Goal: Transaction & Acquisition: Purchase product/service

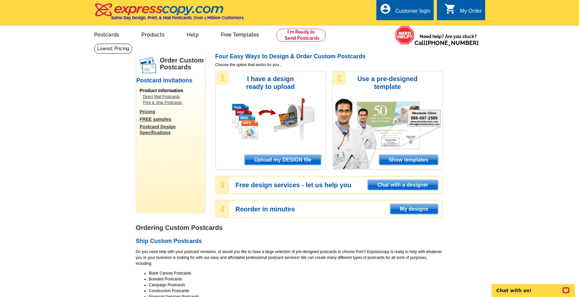
click at [278, 157] on span "Upload my DESIGN file" at bounding box center [283, 160] width 76 height 10
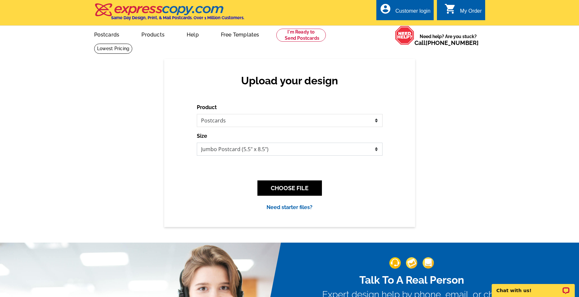
click at [260, 151] on select "Jumbo Postcard (5.5" x 8.5") Regular Postcard (4.25" x 5.6") Panoramic Postcard…" at bounding box center [290, 149] width 186 height 13
select select "1"
click at [197, 143] on select "Jumbo Postcard (5.5" x 8.5") Regular Postcard (4.25" x 5.6") Panoramic Postcard…" at bounding box center [290, 149] width 186 height 13
click at [293, 192] on button "CHOOSE FILE" at bounding box center [290, 188] width 65 height 15
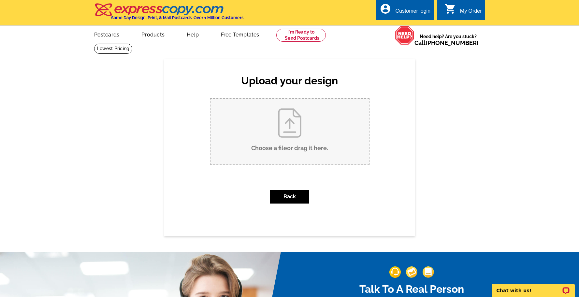
click at [293, 150] on input "Choose a file or drag it here ." at bounding box center [290, 132] width 158 height 66
type input "C:\fakepath\Postcard.pdf"
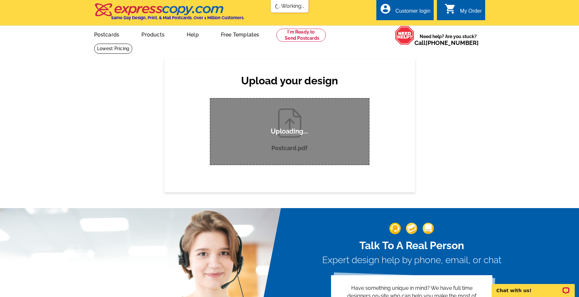
click at [415, 128] on div "Upload your design Product Please select the type of file... Postcards Business…" at bounding box center [289, 125] width 579 height 133
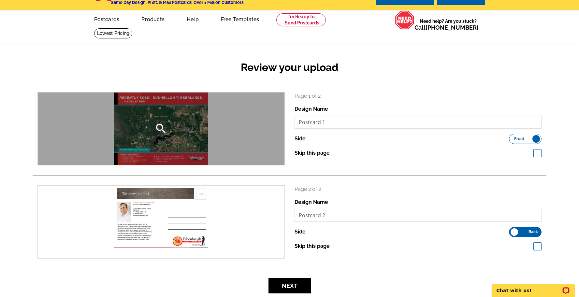
scroll to position [16, 0]
click at [174, 139] on div "search" at bounding box center [161, 128] width 247 height 73
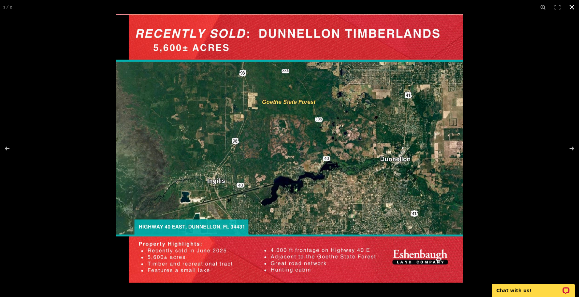
click at [484, 171] on div at bounding box center [405, 162] width 579 height 297
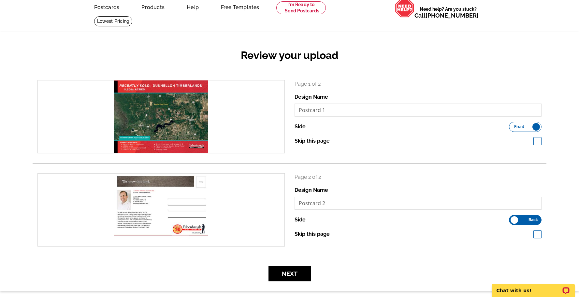
scroll to position [33, 0]
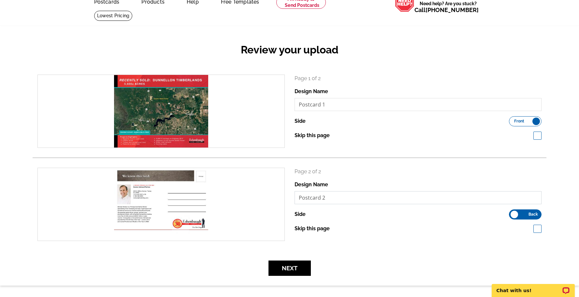
click at [396, 198] on input "Postcard 2" at bounding box center [418, 197] width 247 height 13
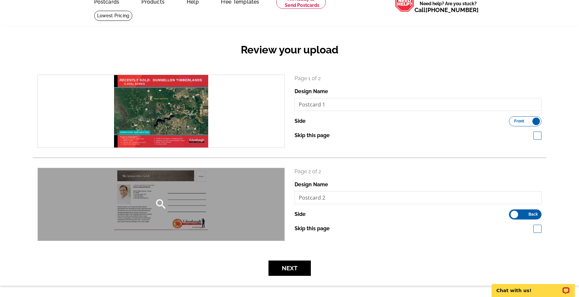
click at [184, 200] on div "search" at bounding box center [161, 204] width 247 height 73
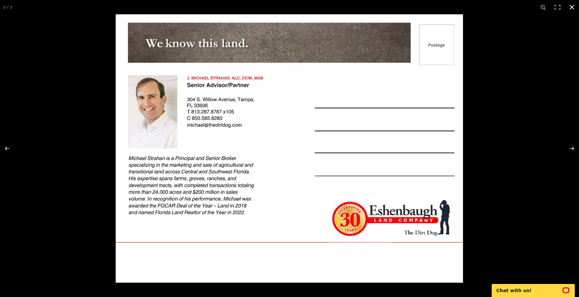
click at [515, 165] on div at bounding box center [405, 162] width 579 height 297
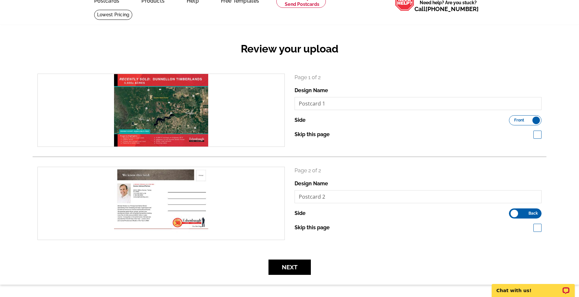
scroll to position [33, 0]
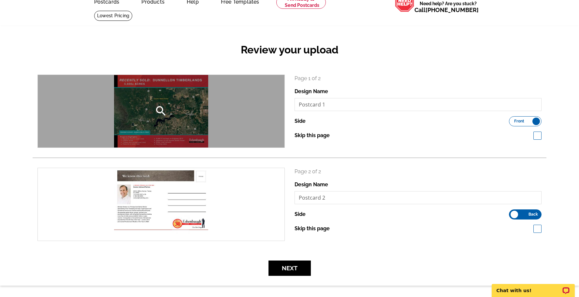
click at [184, 119] on div "search" at bounding box center [161, 111] width 247 height 73
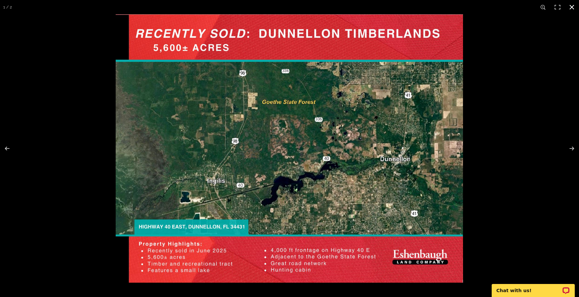
click at [89, 193] on div at bounding box center [289, 148] width 579 height 297
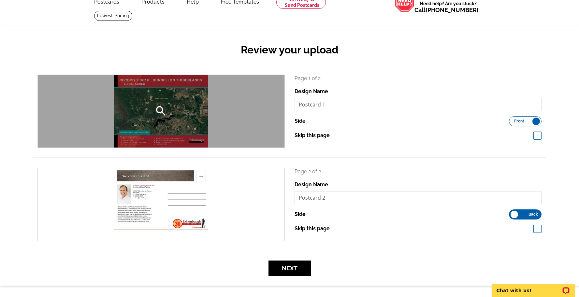
click at [186, 97] on div "search" at bounding box center [161, 111] width 247 height 73
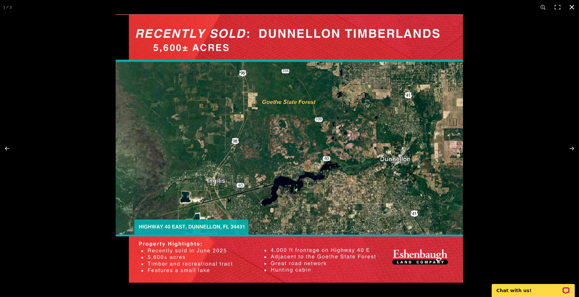
click at [494, 103] on div at bounding box center [405, 162] width 579 height 297
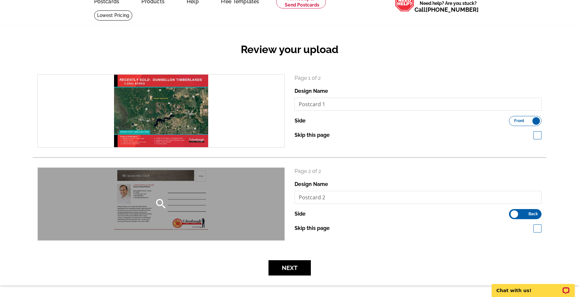
scroll to position [33, 0]
click at [185, 211] on div "search" at bounding box center [161, 204] width 247 height 73
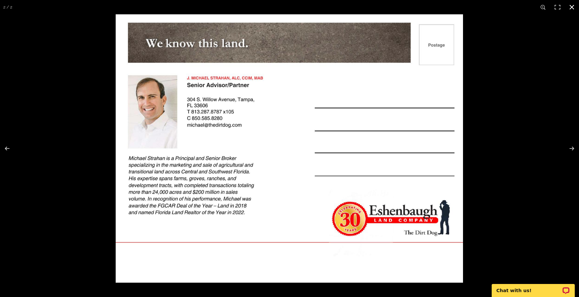
click at [530, 76] on div at bounding box center [405, 162] width 579 height 297
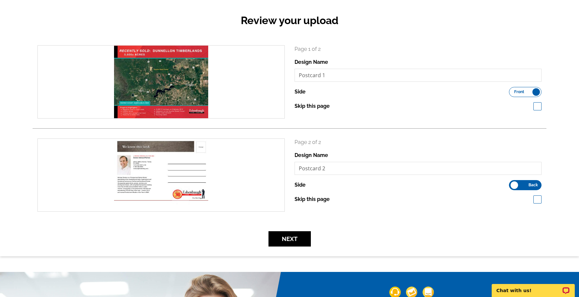
scroll to position [64, 0]
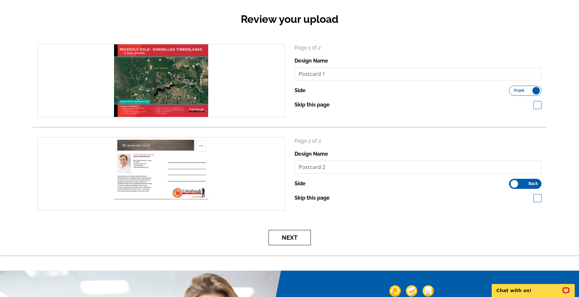
click at [293, 240] on button "Next" at bounding box center [290, 237] width 42 height 15
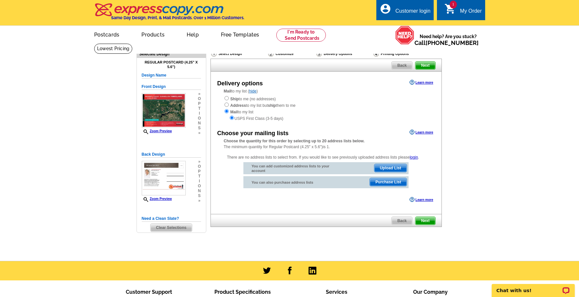
click at [384, 169] on span "Upload List" at bounding box center [391, 168] width 32 height 8
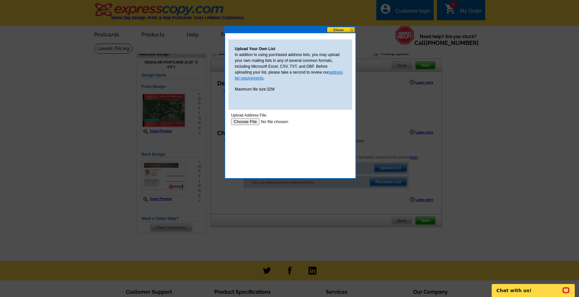
click at [336, 73] on link "address list requirements" at bounding box center [289, 75] width 108 height 10
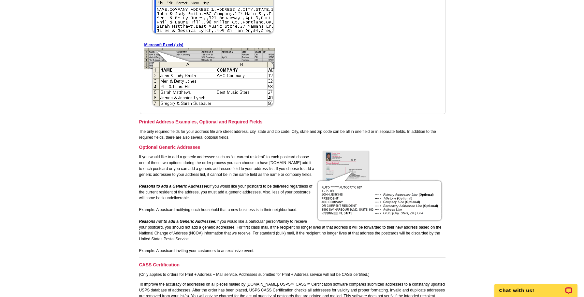
scroll to position [256, 0]
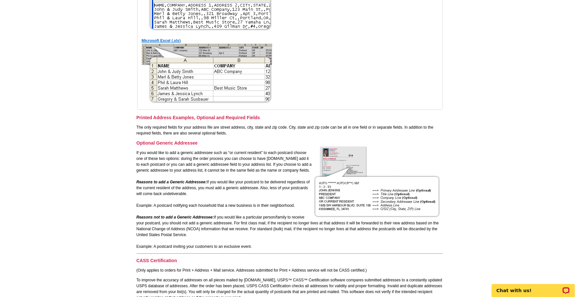
click at [167, 40] on link "Microsoft Excel (.xls)" at bounding box center [161, 40] width 39 height 5
click at [467, 10] on main "[DOMAIN_NAME] > Getting Started > Address List File Specs Uploading your own Ad…" at bounding box center [289, 130] width 579 height 686
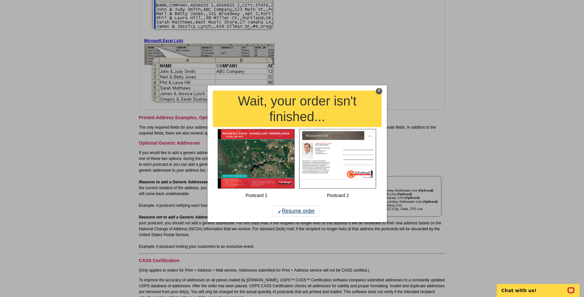
click at [298, 212] on link "Resume order" at bounding box center [296, 211] width 47 height 11
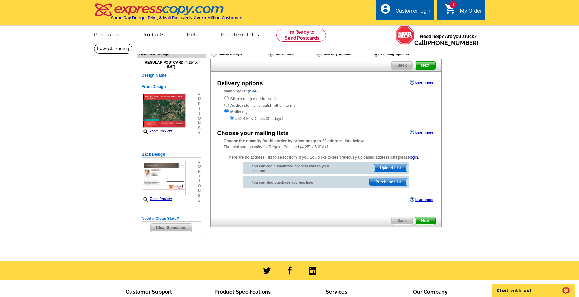
click at [392, 170] on span "Upload List" at bounding box center [391, 168] width 32 height 8
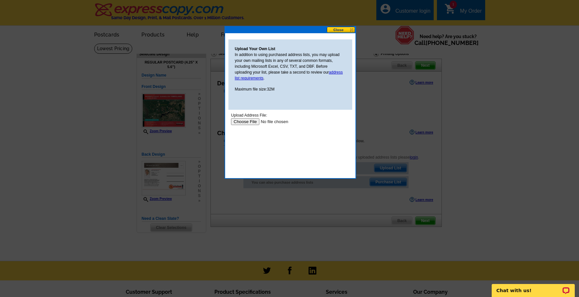
click at [239, 121] on input "file" at bounding box center [272, 121] width 82 height 7
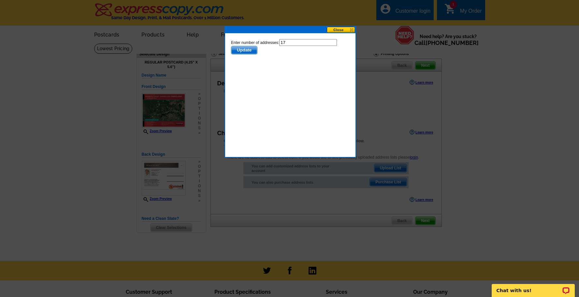
click at [242, 47] on span "Update" at bounding box center [244, 50] width 26 height 8
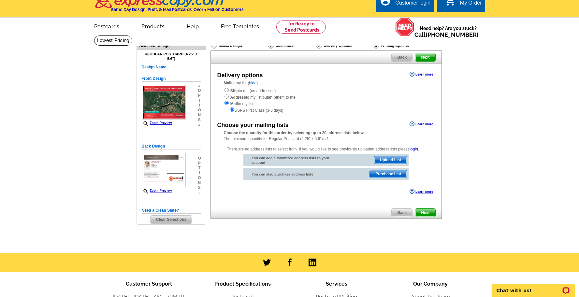
scroll to position [9, 0]
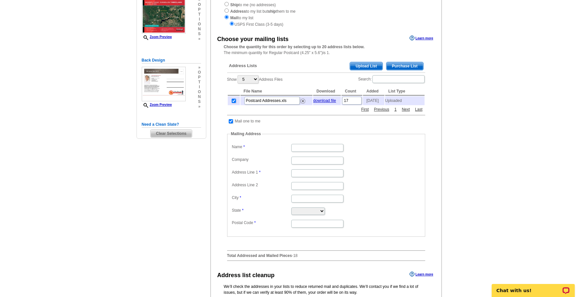
scroll to position [93, 0]
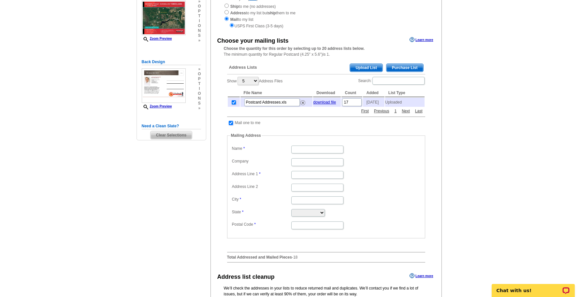
click at [230, 125] on input "checkbox" at bounding box center [231, 123] width 4 height 4
checkbox input "false"
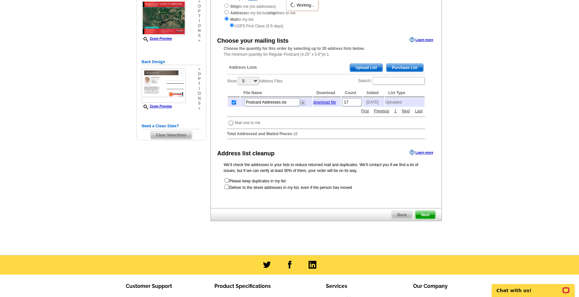
click at [517, 149] on main "Need Help? call 800-260-5887, chat with support, or have our designers make som…" at bounding box center [289, 103] width 579 height 304
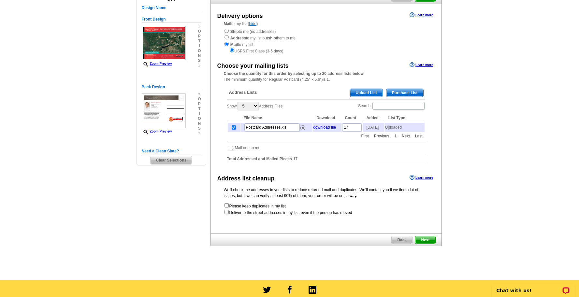
scroll to position [66, 0]
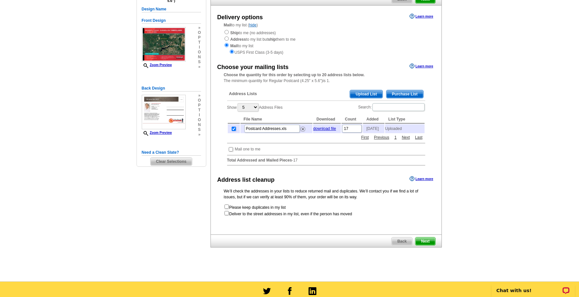
click at [378, 96] on span "Upload List" at bounding box center [366, 94] width 32 height 8
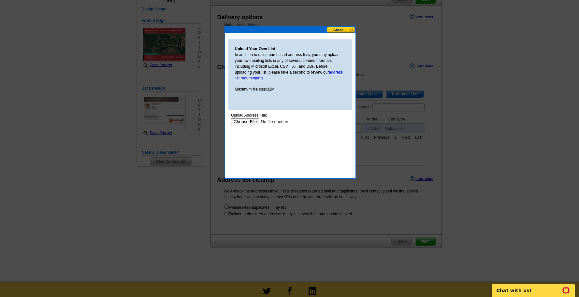
scroll to position [0, 0]
click at [336, 29] on button at bounding box center [341, 30] width 29 height 6
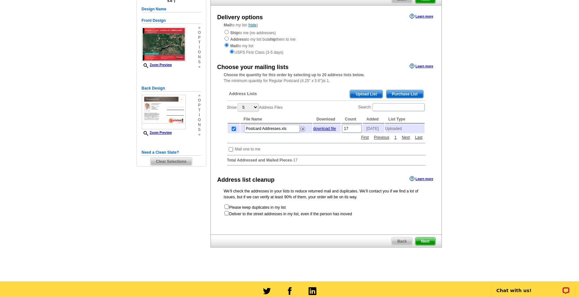
click at [469, 157] on main "Need Help? call 800-260-5887, chat with support, or have our designers make som…" at bounding box center [289, 129] width 579 height 304
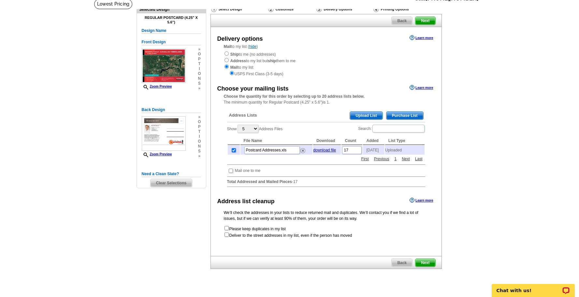
scroll to position [44, 0]
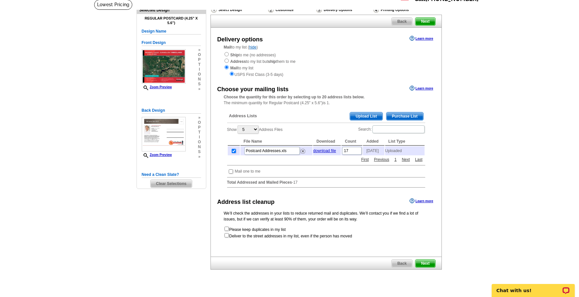
click at [424, 268] on span "Next" at bounding box center [426, 264] width 20 height 8
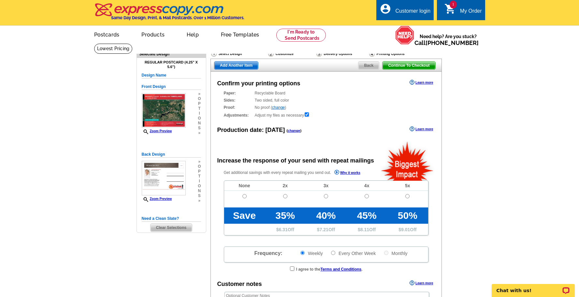
click at [279, 107] on link "change" at bounding box center [278, 107] width 13 height 5
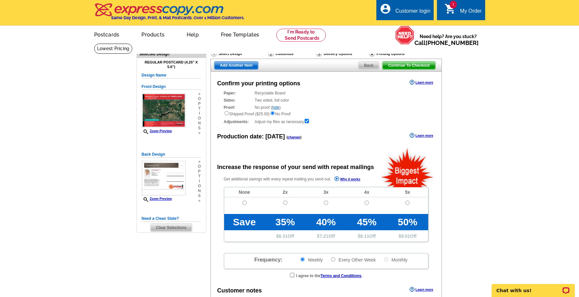
click at [276, 108] on link "hide" at bounding box center [275, 107] width 7 height 5
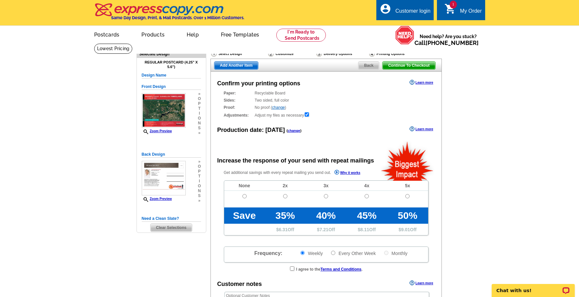
click at [346, 140] on div "Confirm your printing options Learn more Paper: Recyclable Board Select a diffe…" at bounding box center [326, 216] width 231 height 289
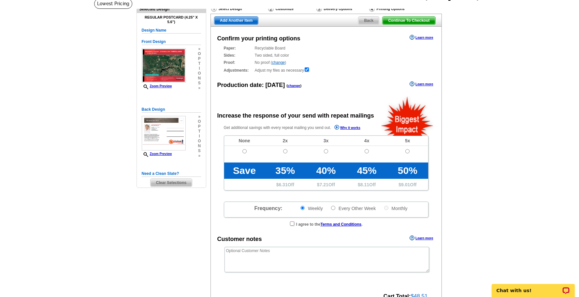
scroll to position [46, 0]
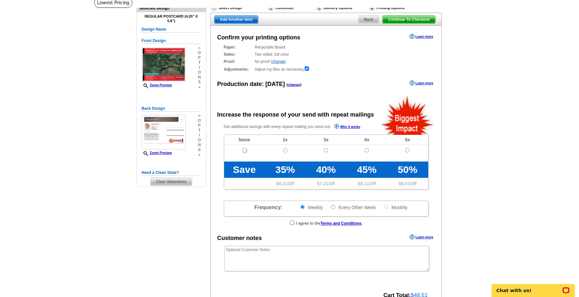
click at [243, 152] on input "radio" at bounding box center [245, 150] width 4 height 4
radio input "true"
radio input "false"
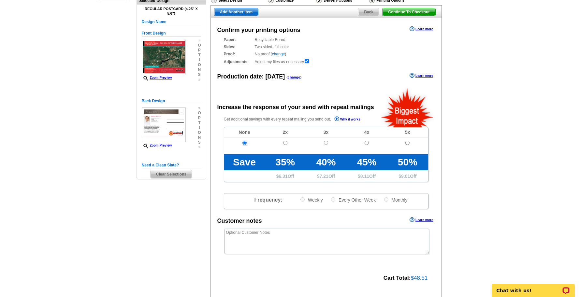
scroll to position [0, 0]
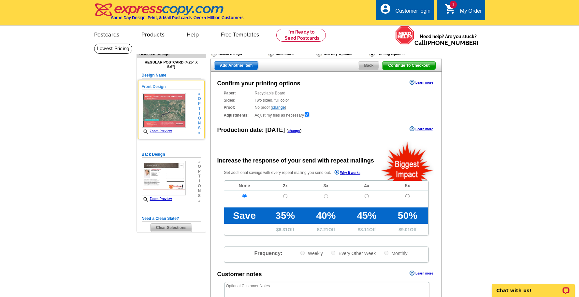
click at [169, 120] on img at bounding box center [164, 110] width 44 height 35
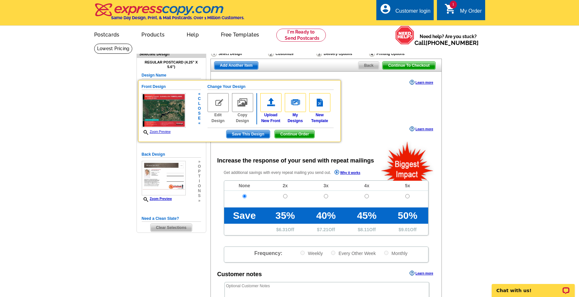
scroll to position [1, 0]
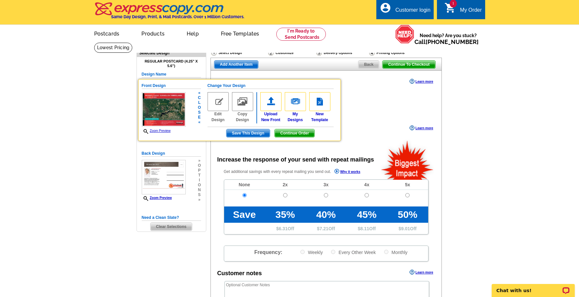
click at [164, 133] on span "Zoom Preview" at bounding box center [164, 131] width 44 height 6
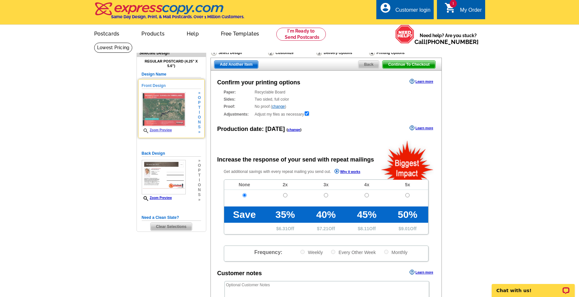
click at [163, 132] on span "Zoom Preview" at bounding box center [164, 130] width 44 height 5
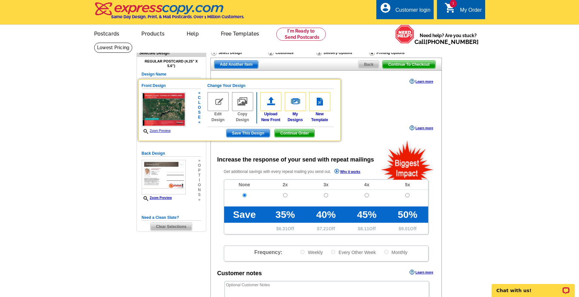
click at [170, 110] on img at bounding box center [164, 109] width 44 height 35
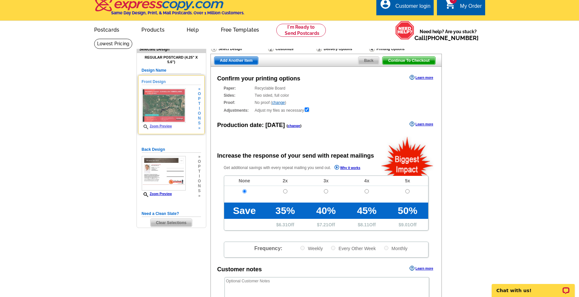
click at [170, 110] on img at bounding box center [164, 105] width 44 height 35
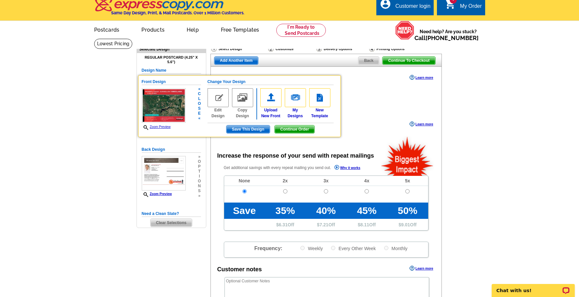
scroll to position [6, 0]
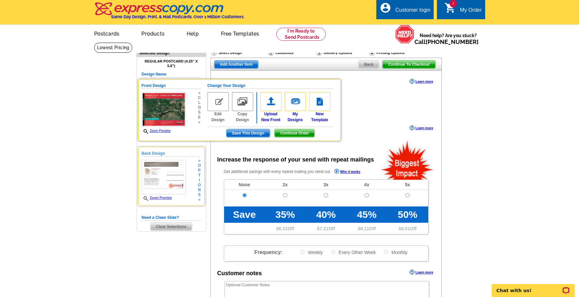
click at [170, 166] on img at bounding box center [164, 177] width 44 height 35
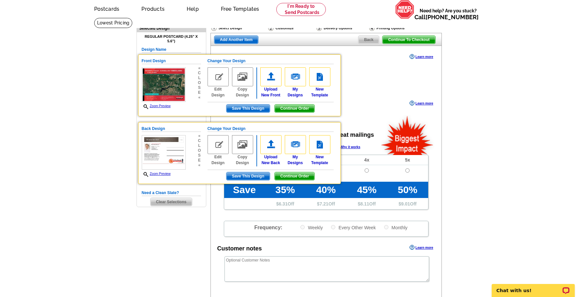
scroll to position [0, 0]
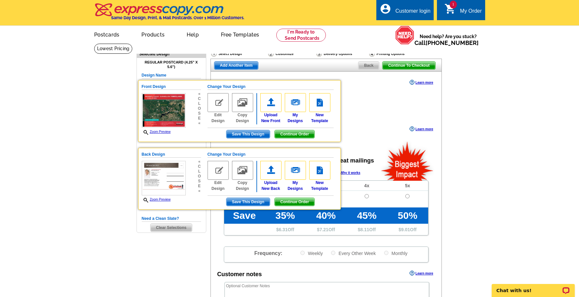
click at [473, 128] on main "Need Help? call 800-260-5887, chat with support, or have our designers make som…" at bounding box center [289, 220] width 579 height 354
click at [167, 117] on img at bounding box center [164, 110] width 44 height 35
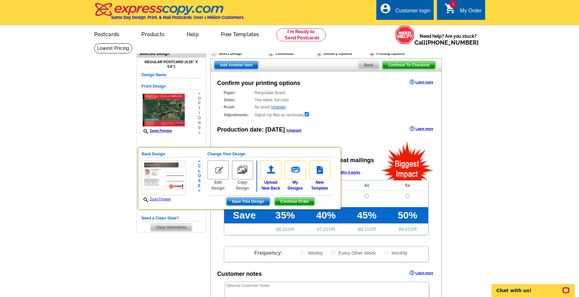
click at [155, 171] on img at bounding box center [164, 178] width 44 height 35
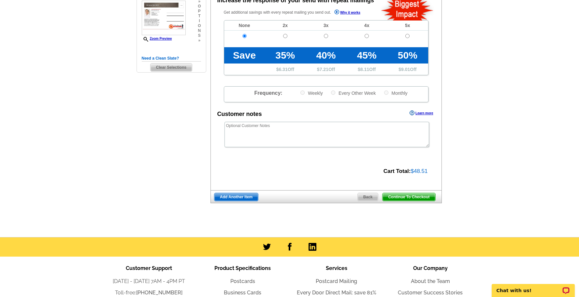
scroll to position [168, 0]
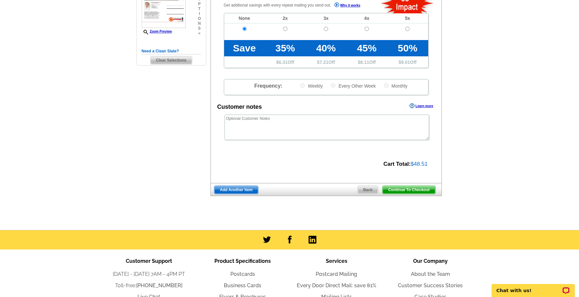
click at [412, 188] on span "Continue To Checkout" at bounding box center [409, 190] width 52 height 8
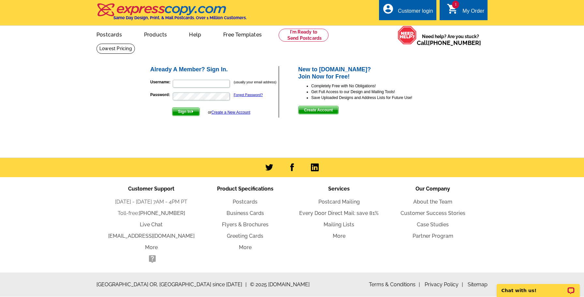
click at [325, 111] on span "Create Account" at bounding box center [319, 110] width 40 height 8
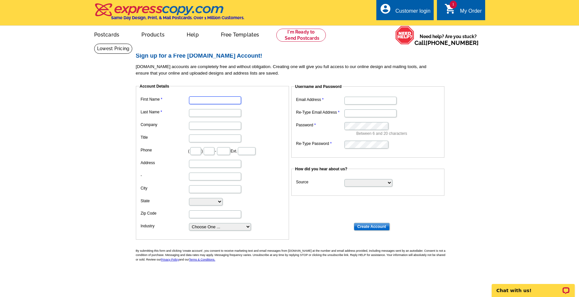
click at [203, 102] on input "First Name" at bounding box center [215, 100] width 52 height 8
type input "[PERSON_NAME]"
click at [360, 99] on input "Email Address" at bounding box center [371, 101] width 52 height 8
type input "[PERSON_NAME][EMAIL_ADDRESS][DOMAIN_NAME]"
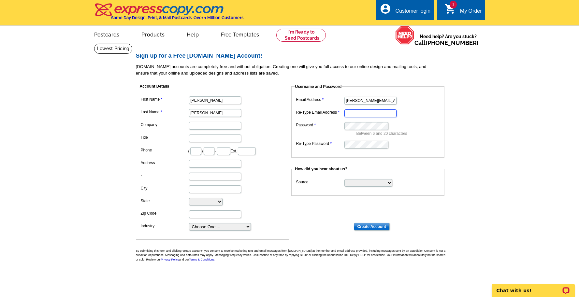
click at [357, 113] on input "Re-Type Email Address" at bounding box center [371, 114] width 52 height 8
click at [368, 115] on input "Re-Type Email Address" at bounding box center [371, 114] width 52 height 8
click at [365, 100] on input "[PERSON_NAME][EMAIL_ADDRESS][DOMAIN_NAME]" at bounding box center [371, 101] width 52 height 8
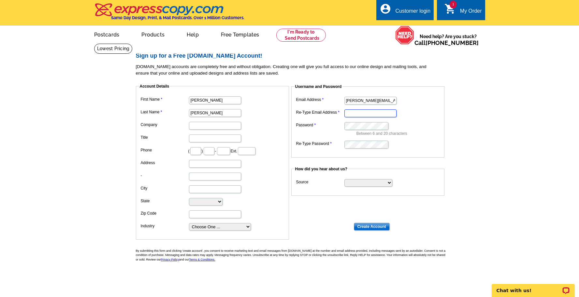
click at [360, 115] on input "Re-Type Email Address" at bounding box center [371, 114] width 52 height 8
paste input "[PERSON_NAME][EMAIL_ADDRESS][DOMAIN_NAME]"
type input "[PERSON_NAME][EMAIL_ADDRESS][DOMAIN_NAME]"
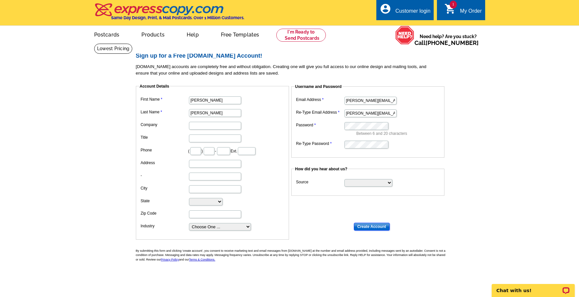
click at [370, 227] on input "Create Account" at bounding box center [372, 227] width 36 height 8
